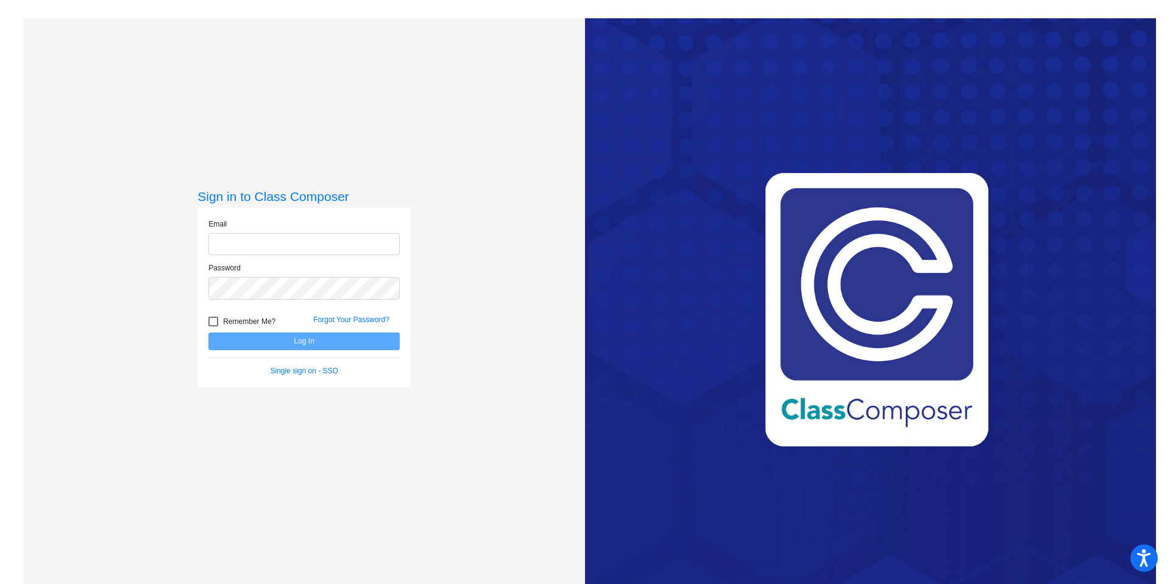
click at [230, 238] on input "email" at bounding box center [303, 244] width 191 height 23
type input "kbrown@lcusd.net"
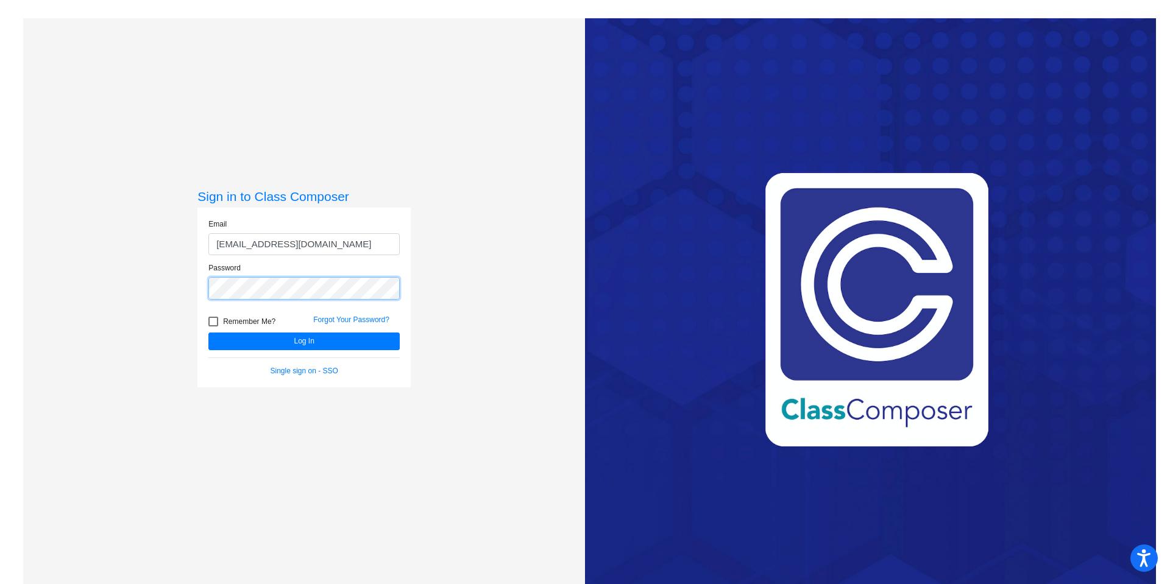
click at [208, 333] on button "Log In" at bounding box center [303, 342] width 191 height 18
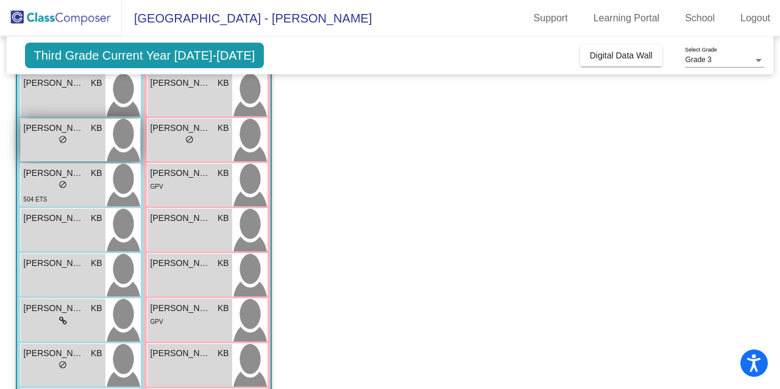
scroll to position [61, 0]
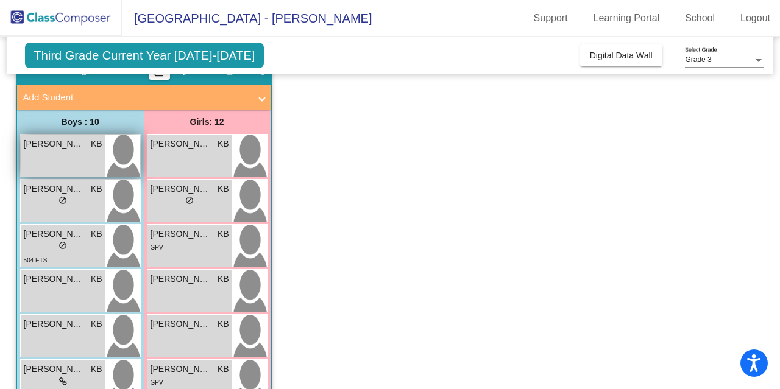
click at [57, 147] on span "[PERSON_NAME]" at bounding box center [54, 144] width 61 height 13
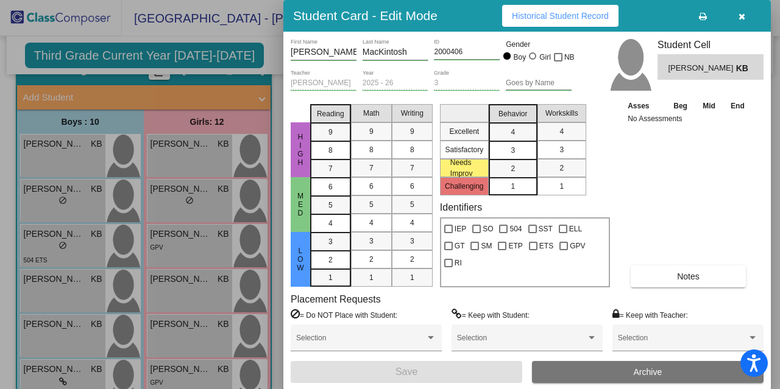
click at [51, 244] on div at bounding box center [390, 194] width 780 height 389
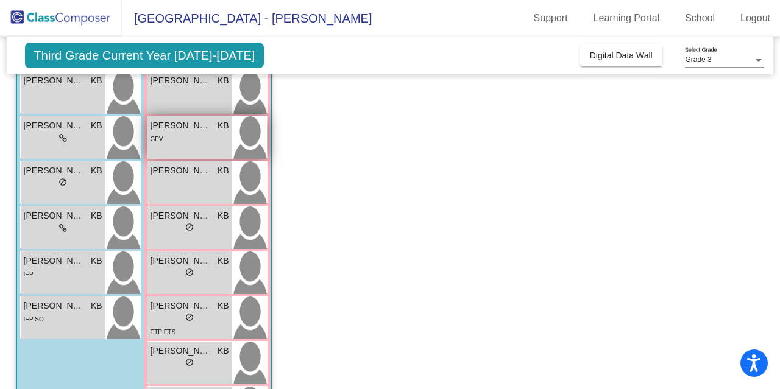
scroll to position [183, 0]
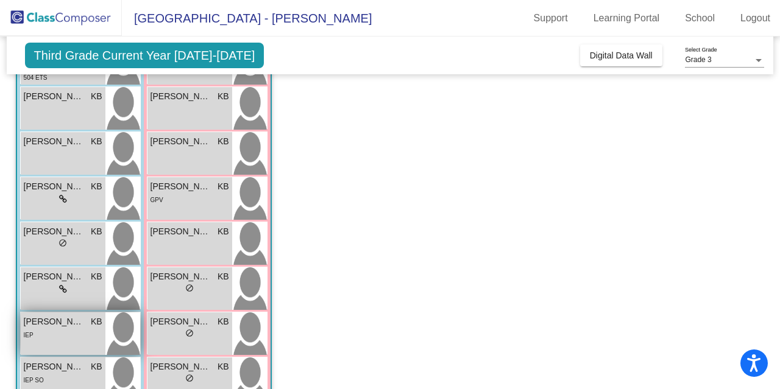
scroll to position [305, 0]
